Goal: Information Seeking & Learning: Learn about a topic

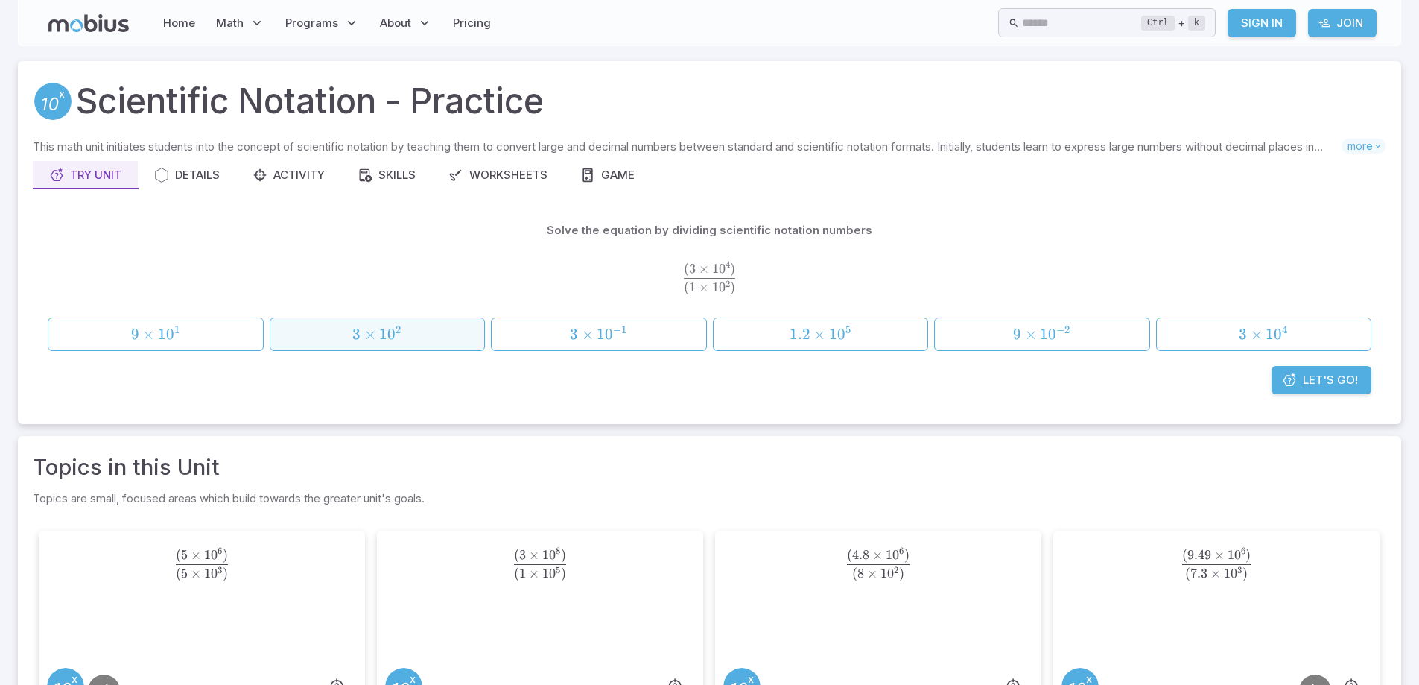
click at [375, 337] on span "×" at bounding box center [370, 334] width 12 height 19
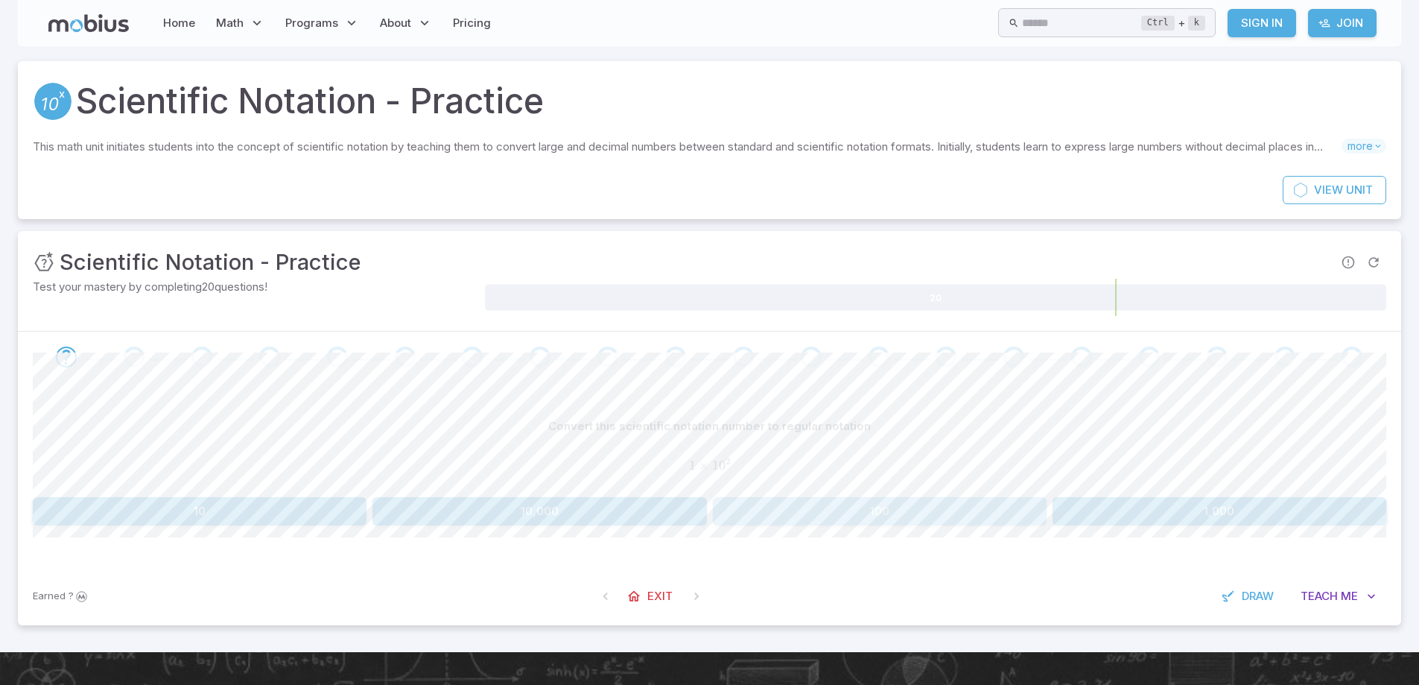
click at [890, 517] on button "100" at bounding box center [880, 511] width 334 height 28
click at [1217, 515] on button "200,000" at bounding box center [1220, 511] width 334 height 28
click at [838, 507] on span "0" at bounding box center [838, 507] width 8 height 19
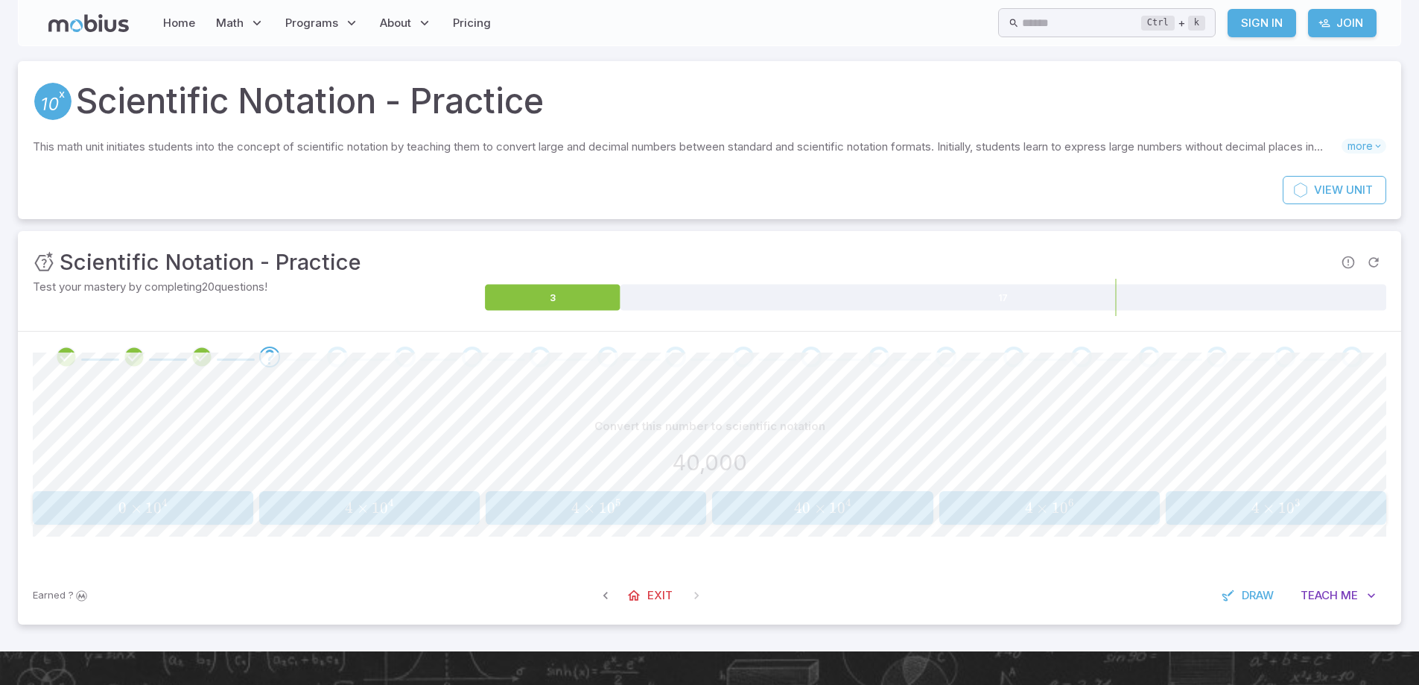
click at [358, 506] on span "×" at bounding box center [363, 507] width 12 height 19
click at [892, 515] on button "4,400" at bounding box center [880, 511] width 334 height 28
click at [849, 509] on span "5 × 1 0 2" at bounding box center [823, 507] width 211 height 19
click at [1055, 507] on span "1" at bounding box center [1056, 507] width 8 height 19
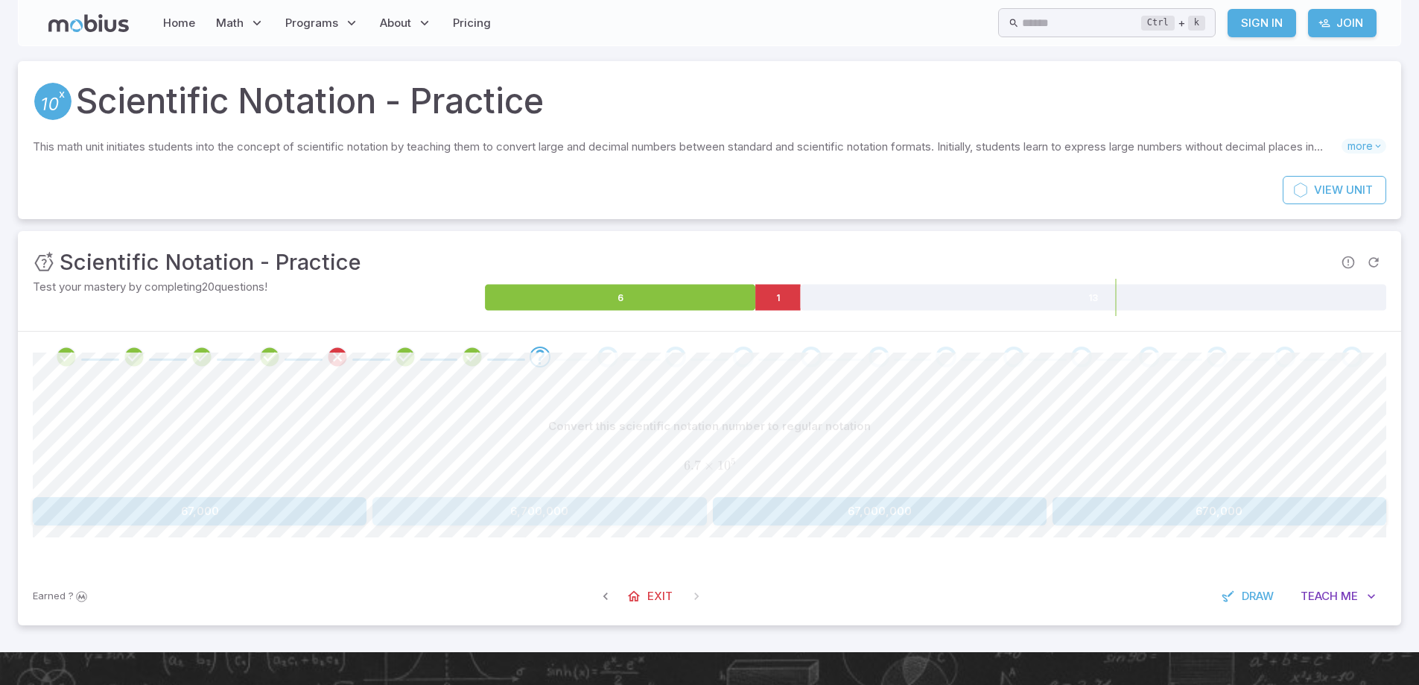
click at [515, 524] on button "6,700,000" at bounding box center [540, 511] width 334 height 28
click at [200, 513] on button "580" at bounding box center [200, 511] width 334 height 28
click at [542, 518] on button "450" at bounding box center [540, 511] width 334 height 28
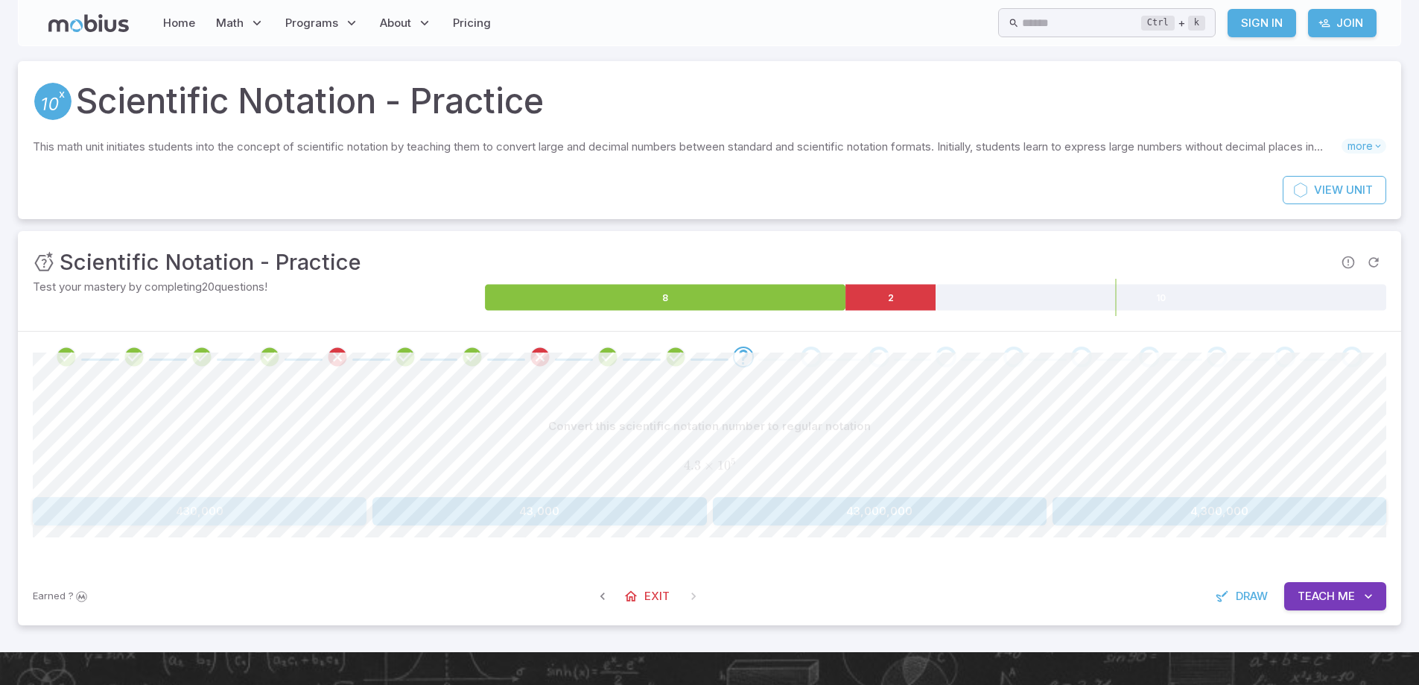
click at [215, 519] on button "430,000" at bounding box center [200, 511] width 334 height 28
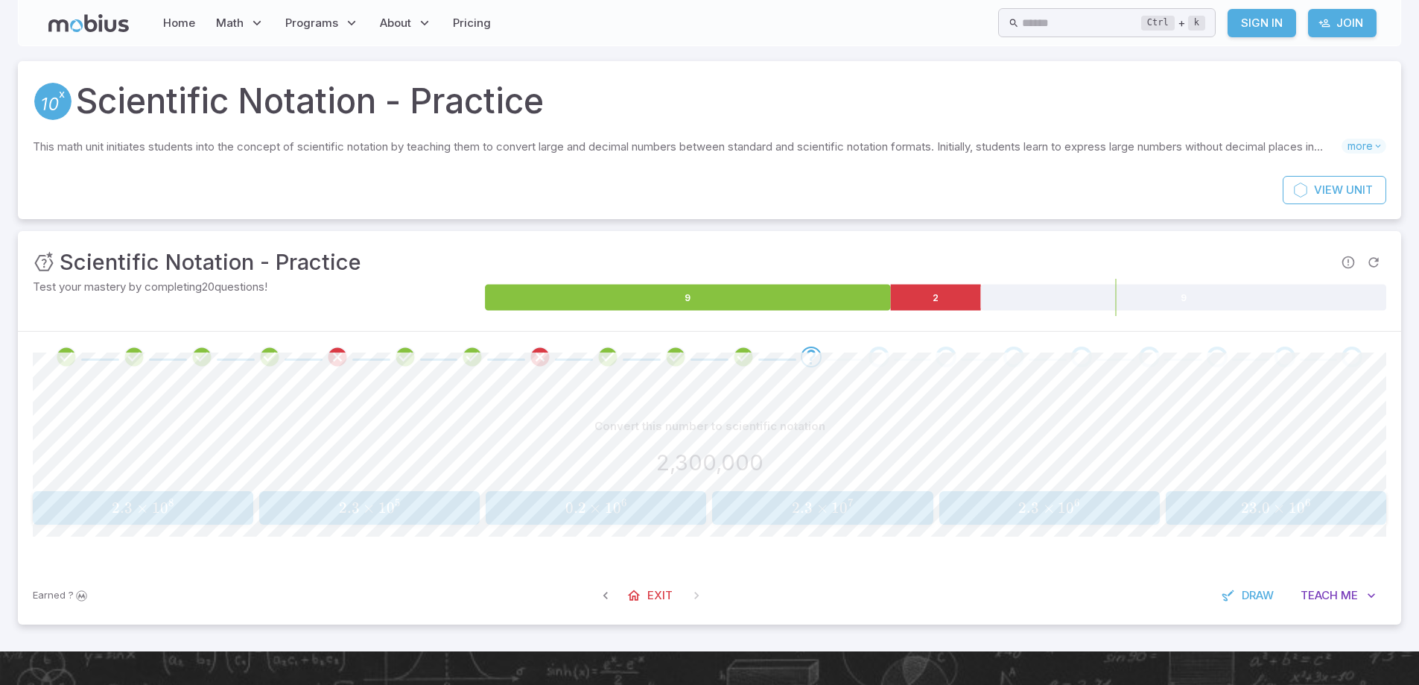
click at [1044, 514] on span "×" at bounding box center [1049, 507] width 12 height 19
click at [1233, 513] on button "27,700" at bounding box center [1220, 511] width 334 height 28
click at [387, 510] on span "0" at bounding box center [391, 507] width 8 height 19
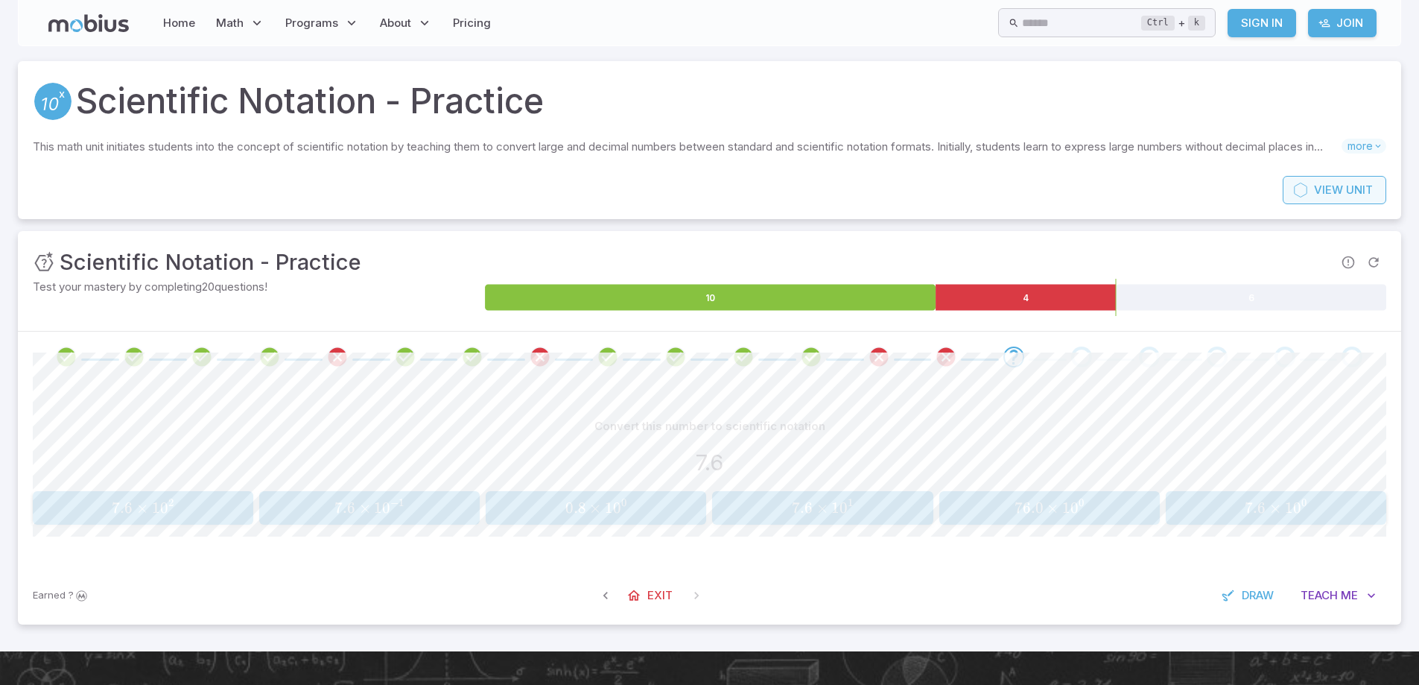
click at [1325, 188] on span "View" at bounding box center [1328, 190] width 29 height 16
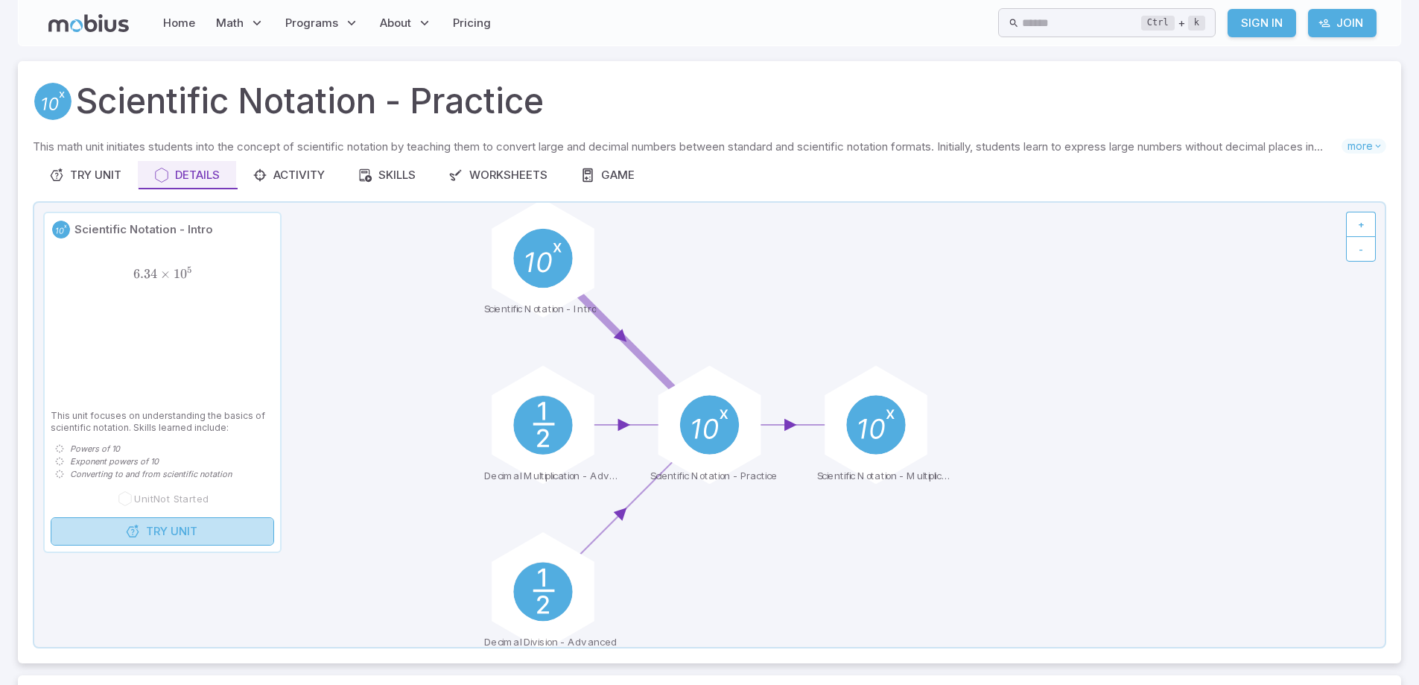
click at [178, 535] on span "Unit" at bounding box center [184, 531] width 27 height 16
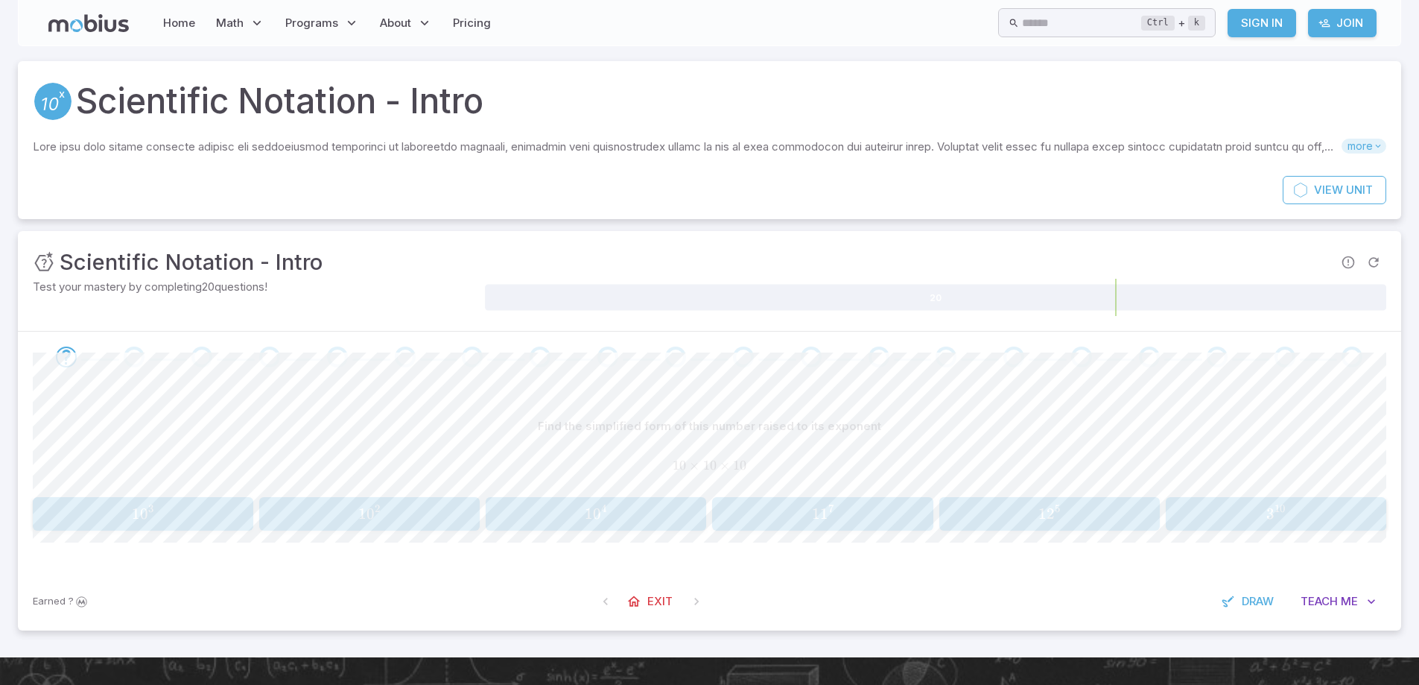
click at [1365, 147] on span "more" at bounding box center [1364, 146] width 45 height 15
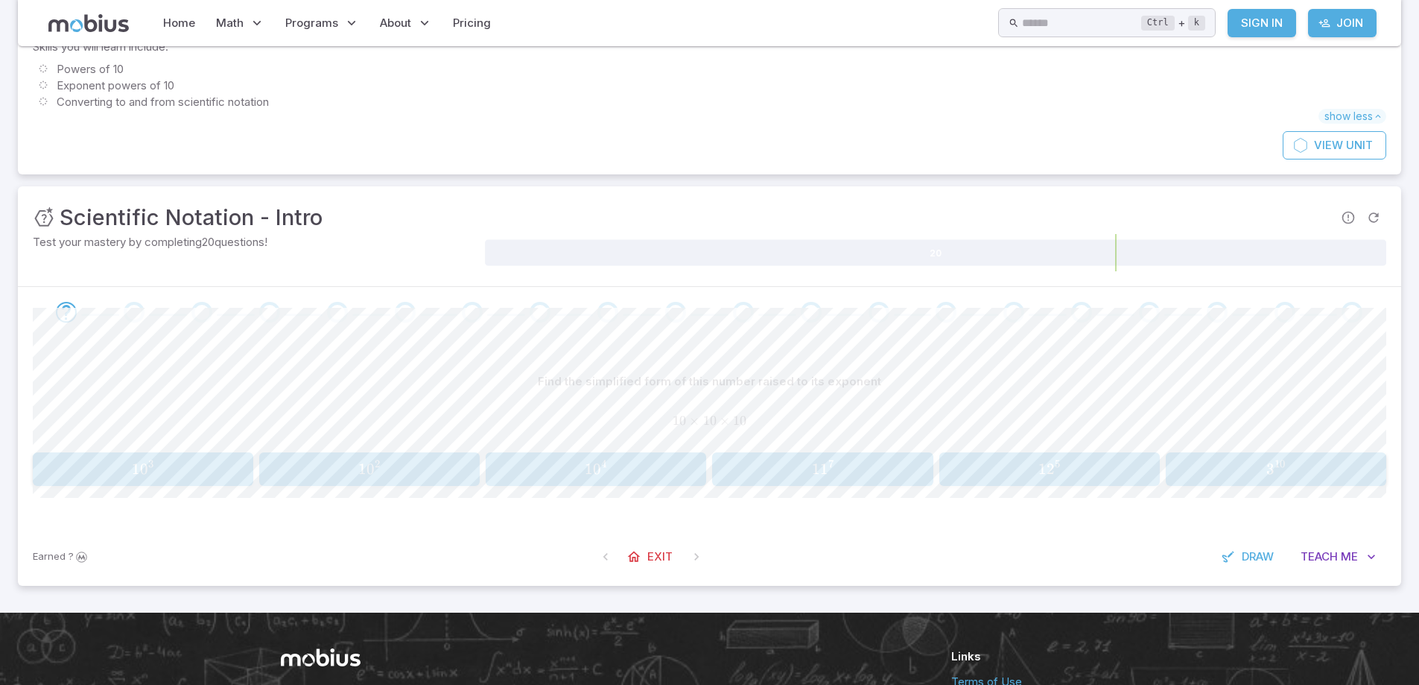
scroll to position [220, 0]
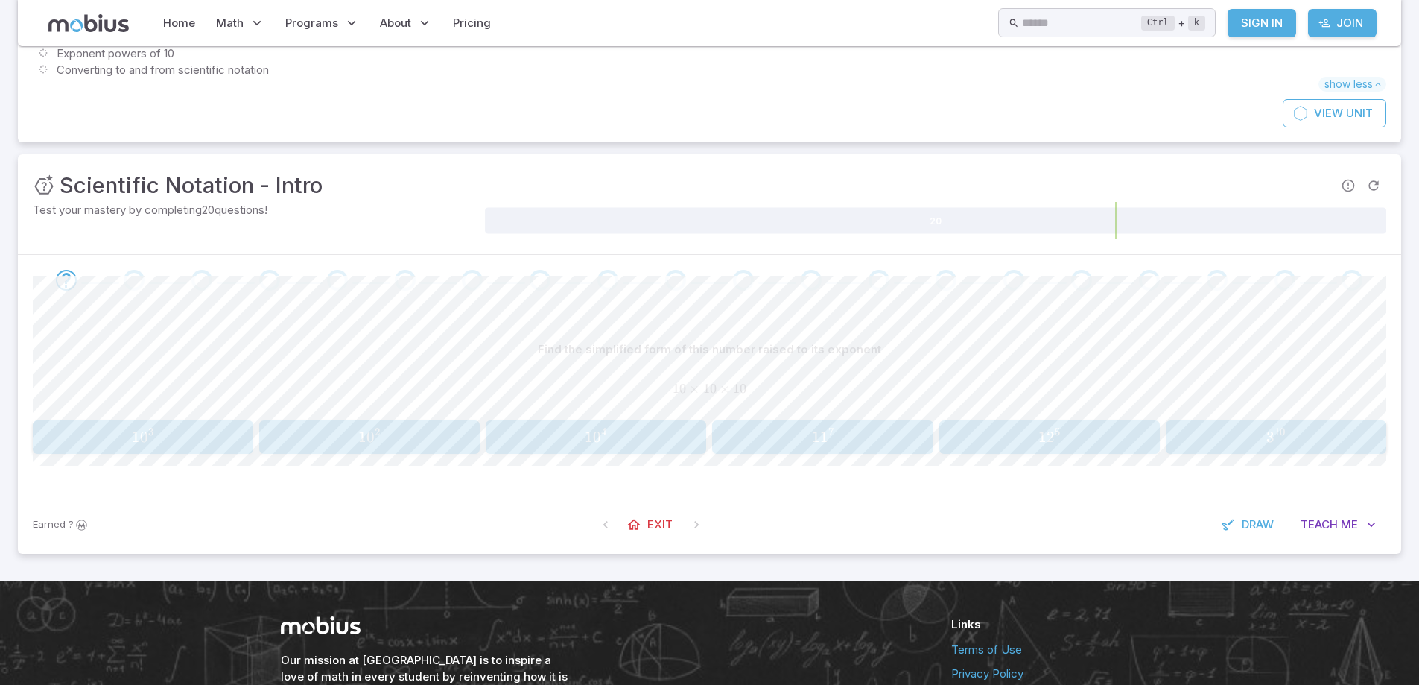
click at [190, 441] on span "1 0 3" at bounding box center [142, 437] width 211 height 19
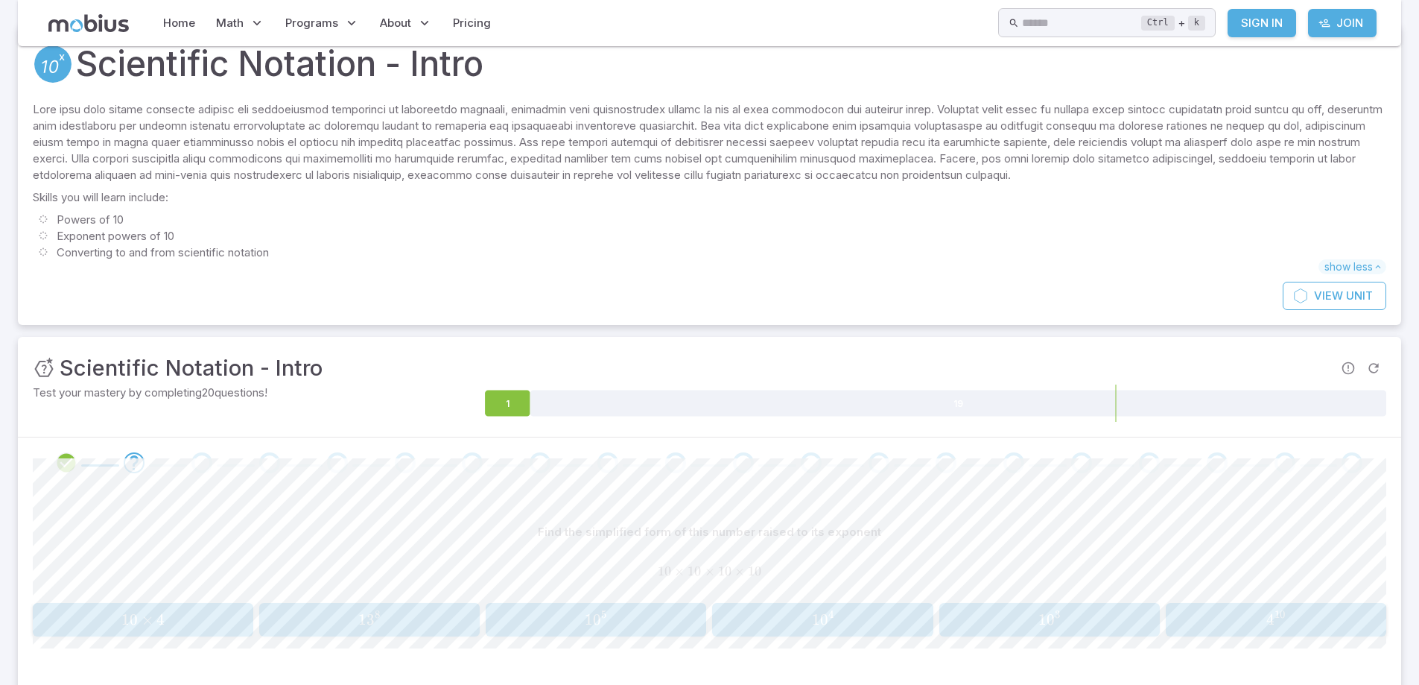
scroll to position [0, 0]
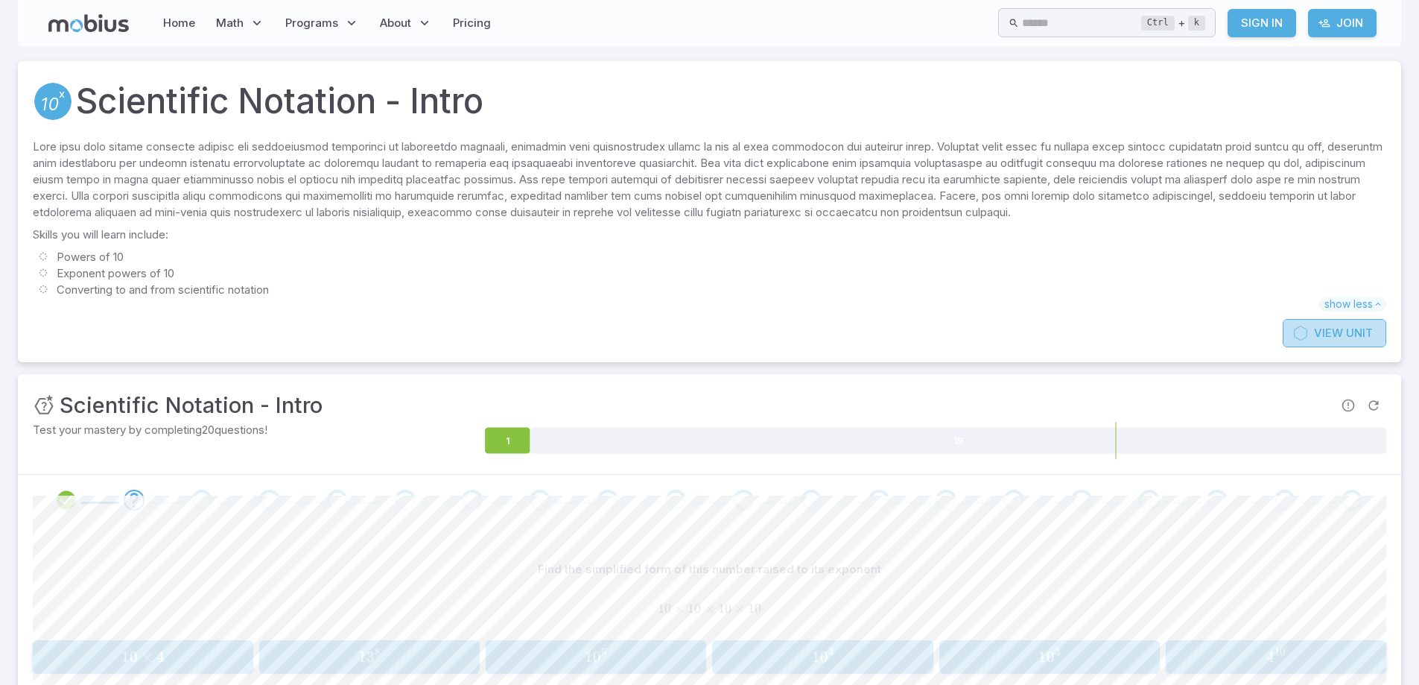
click at [1338, 332] on span "View" at bounding box center [1328, 333] width 29 height 16
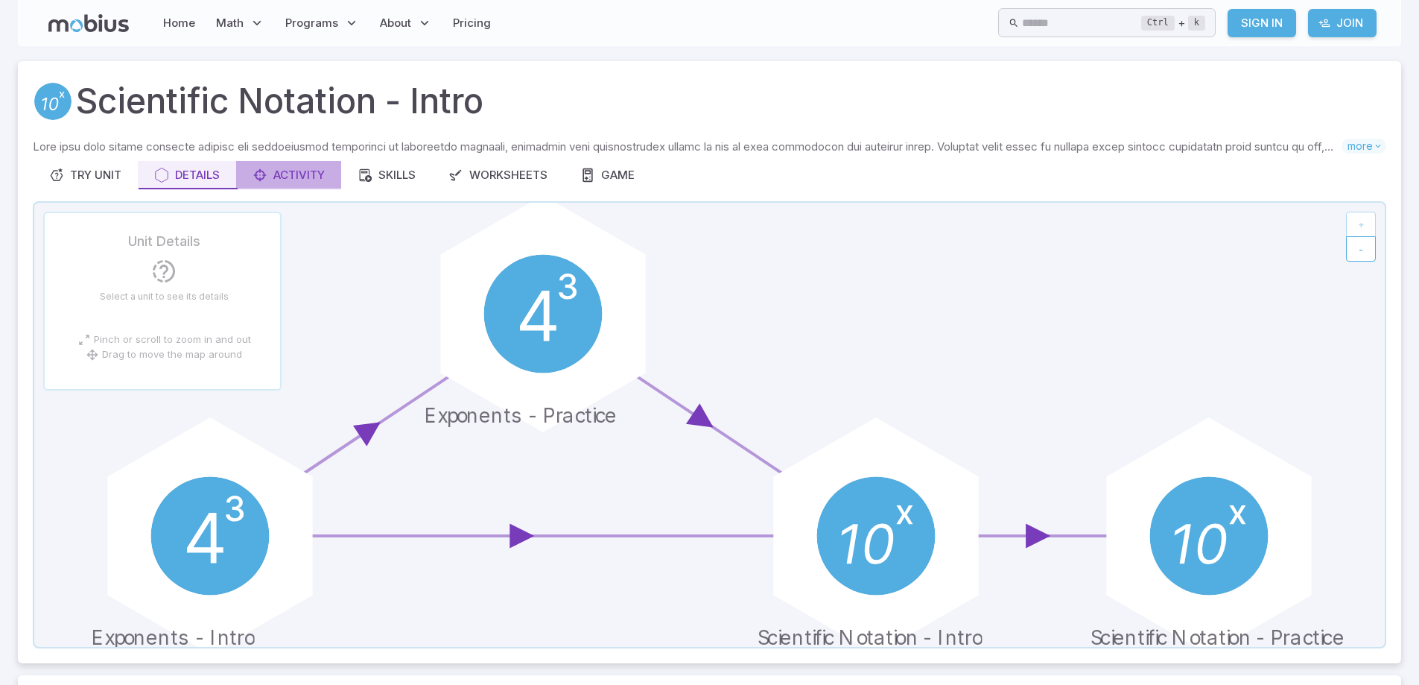
click at [308, 179] on div "Activity" at bounding box center [289, 175] width 72 height 16
